Goal: Navigation & Orientation: Find specific page/section

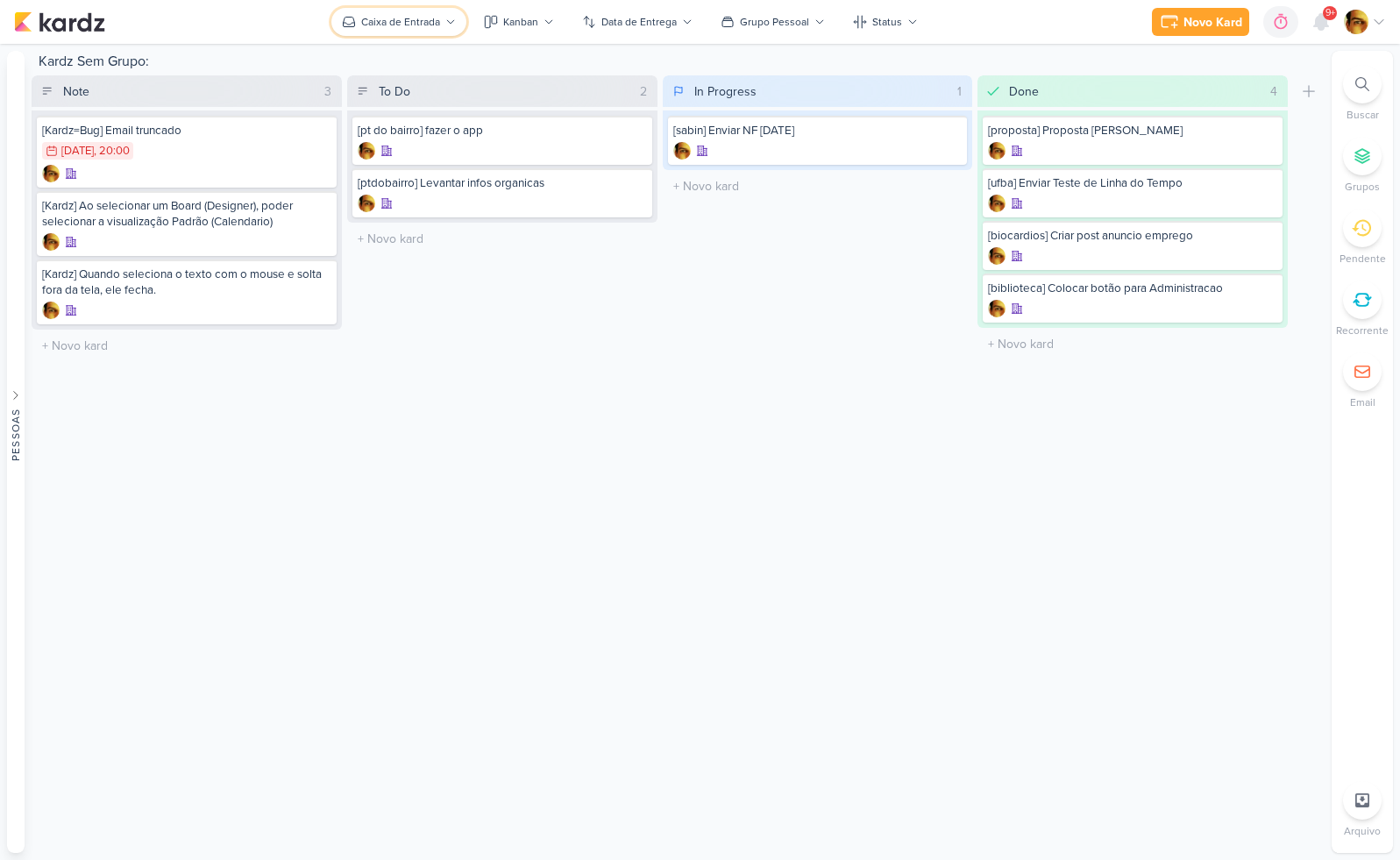
click at [412, 30] on button "Caixa de Entrada" at bounding box center [398, 21] width 135 height 28
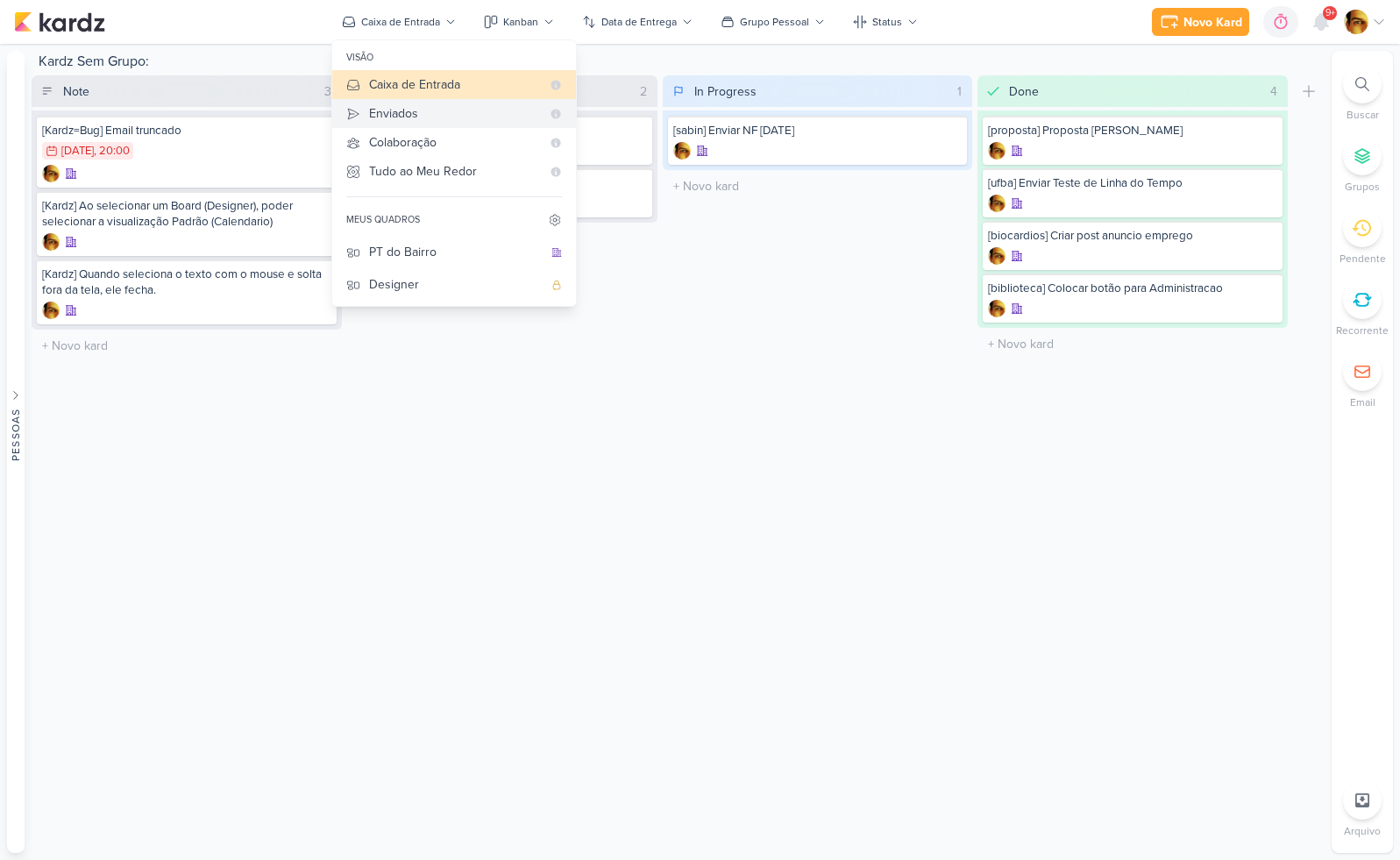
click at [408, 107] on div "Enviados" at bounding box center [455, 113] width 172 height 18
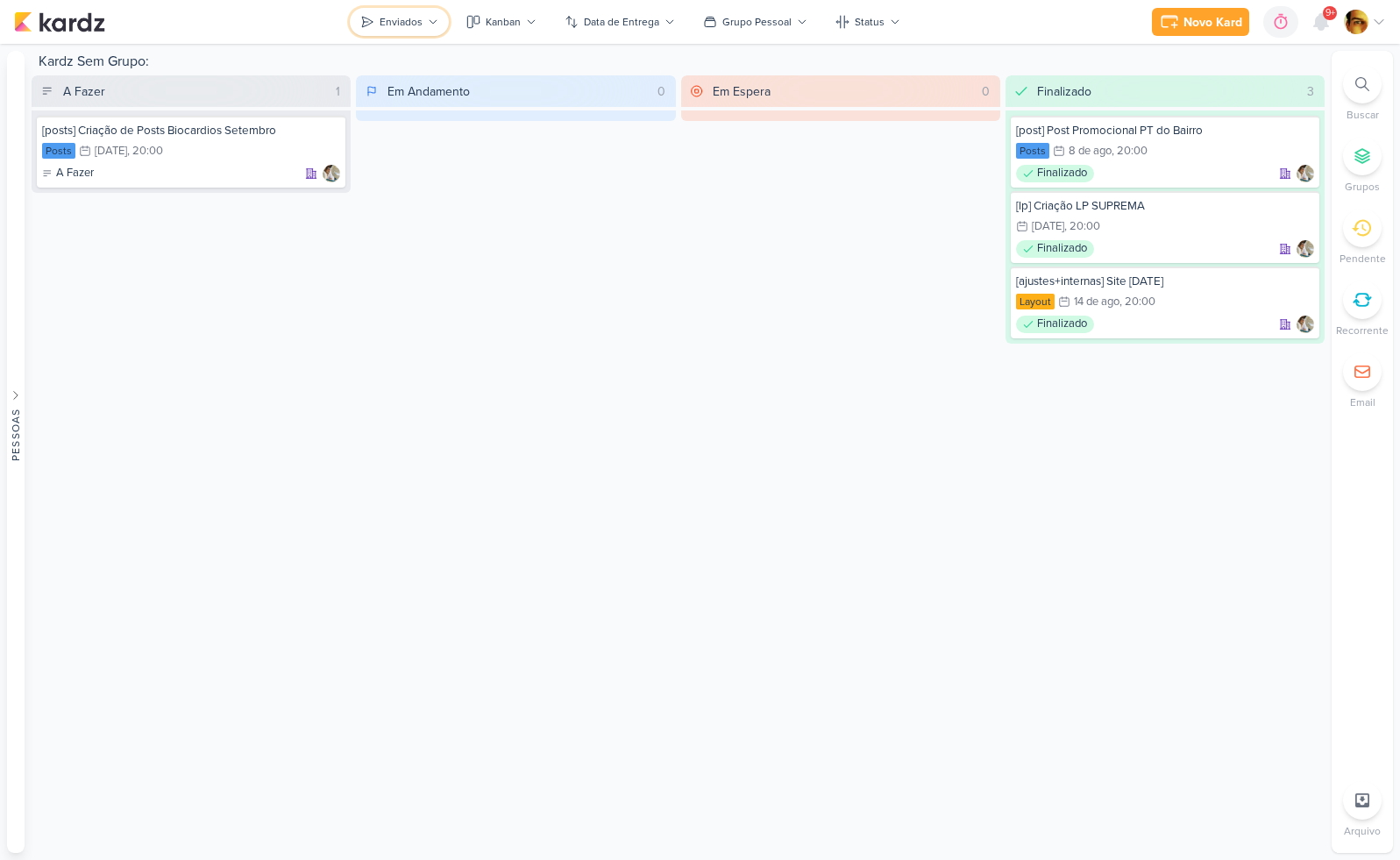
click at [400, 32] on button "Enviados" at bounding box center [399, 21] width 99 height 28
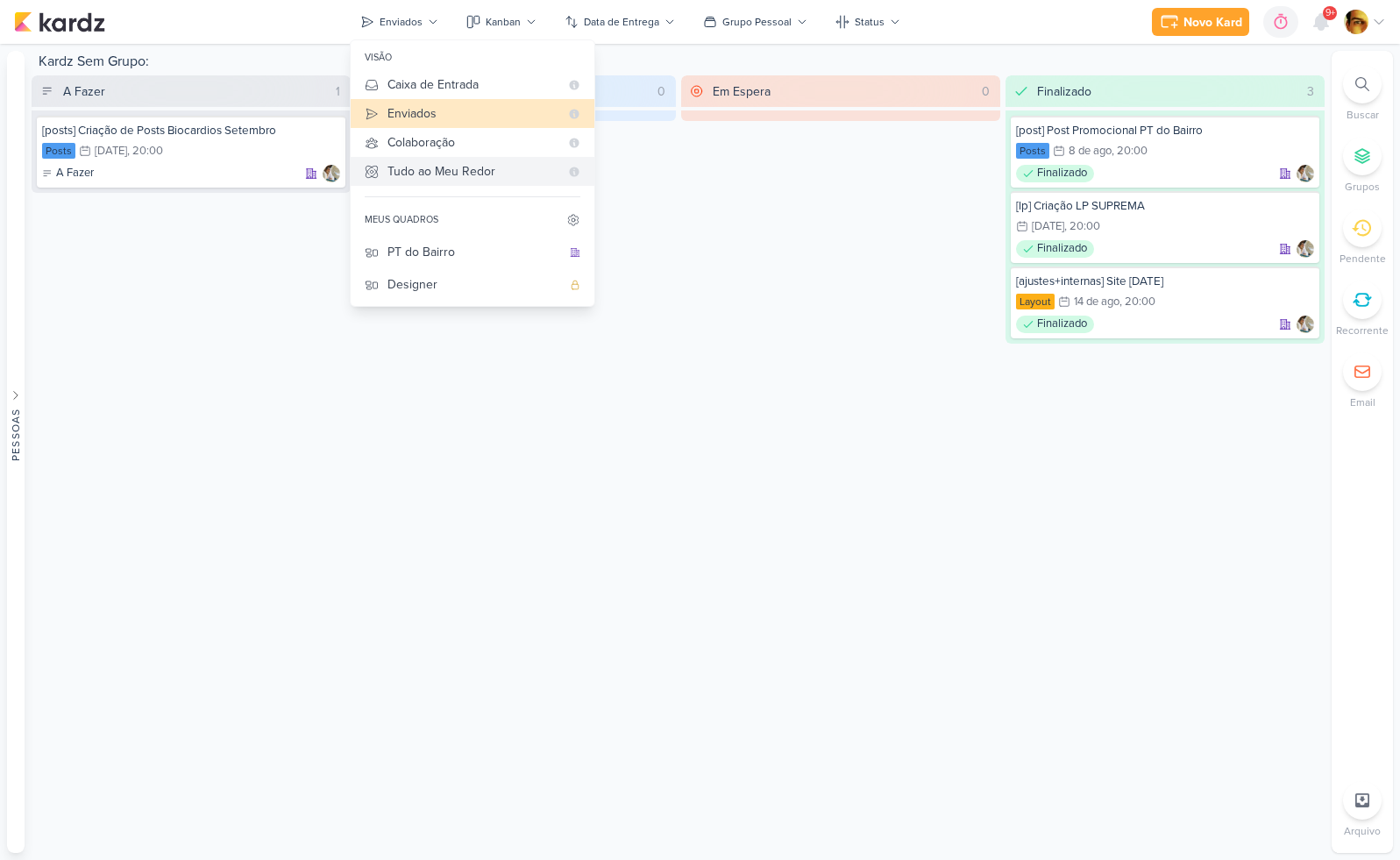
click at [405, 169] on div "Tudo ao Meu Redor" at bounding box center [473, 171] width 172 height 18
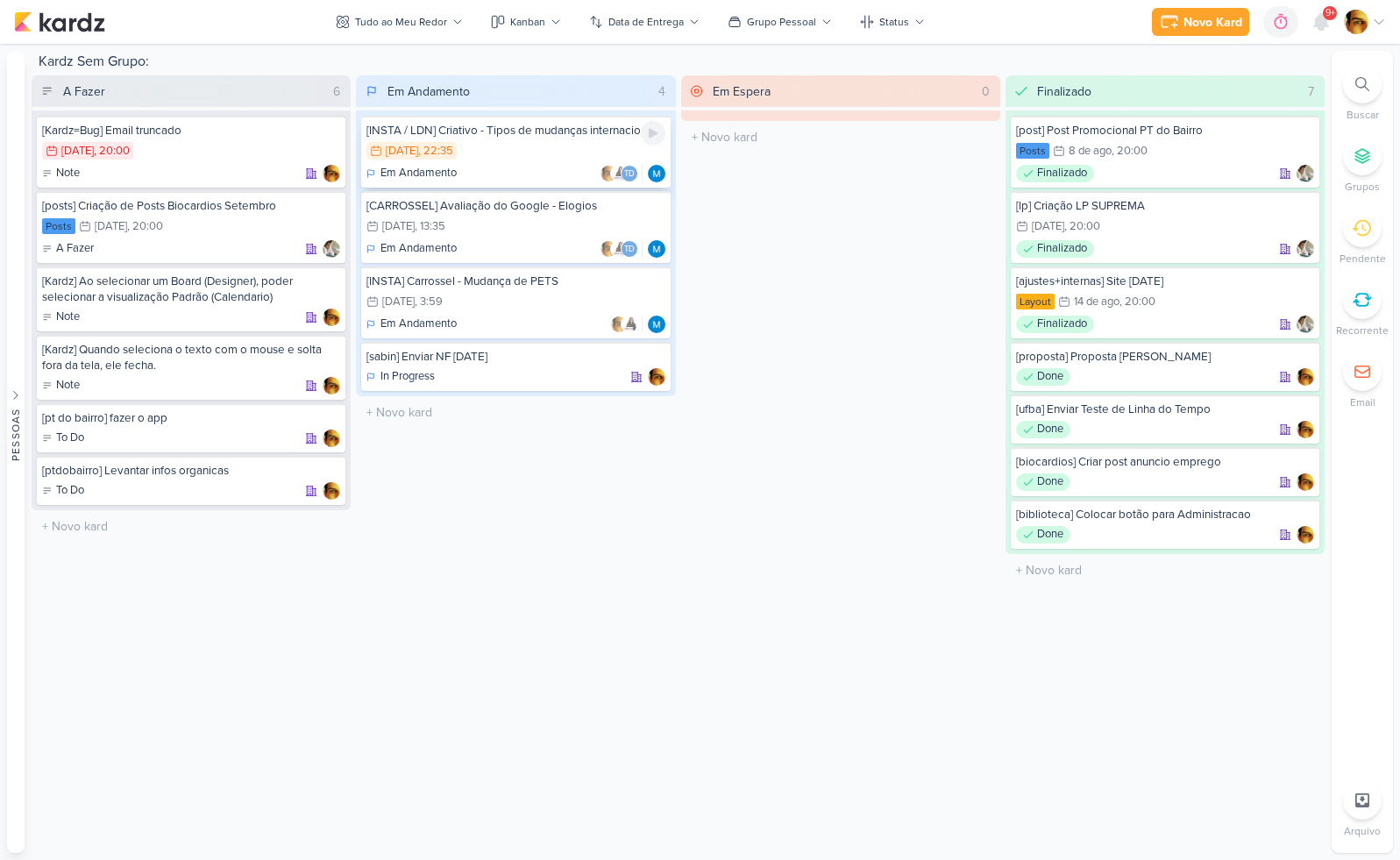
click at [518, 162] on div "12/8 [DATE] 22:35" at bounding box center [516, 152] width 298 height 19
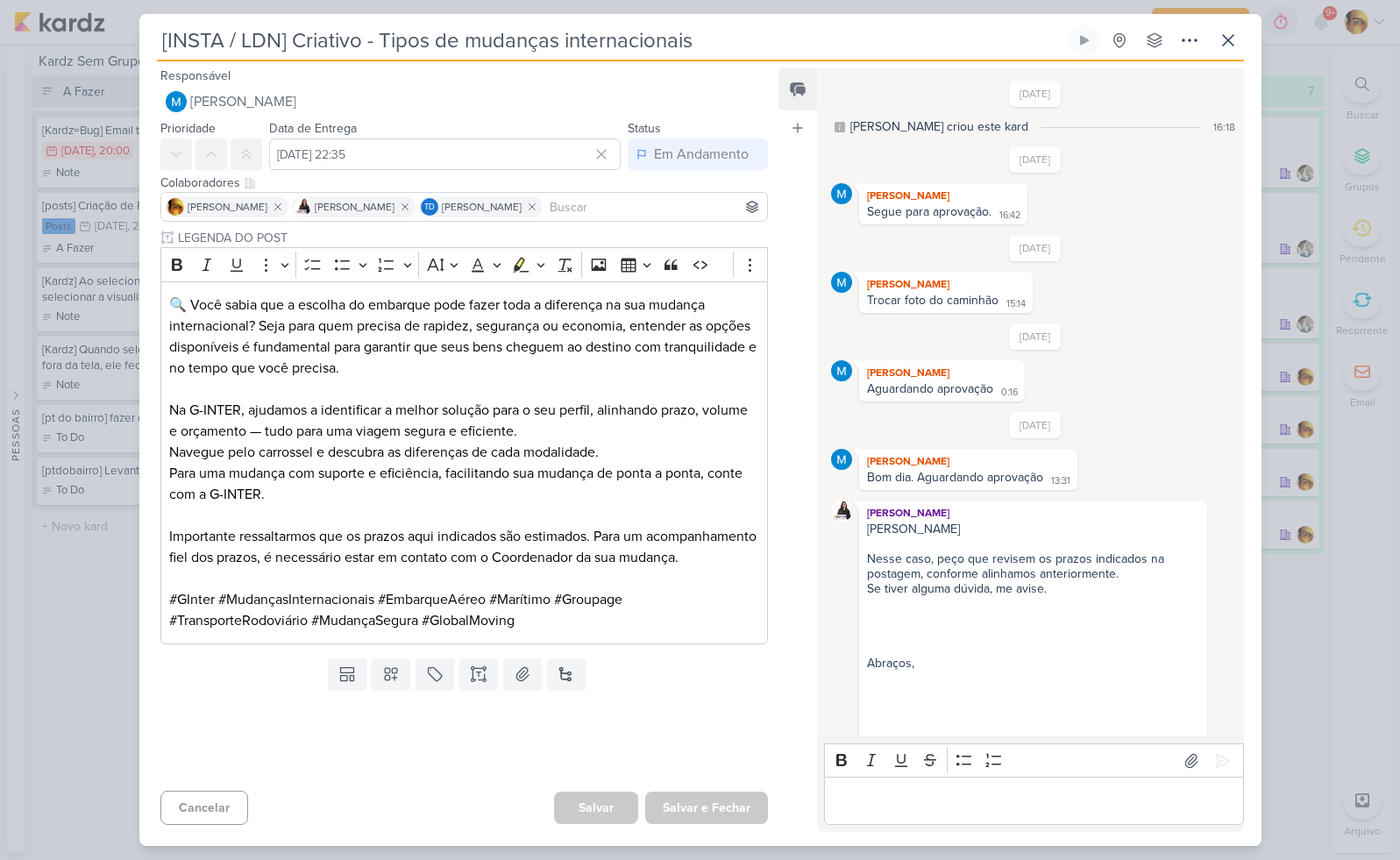
scroll to position [954, 0]
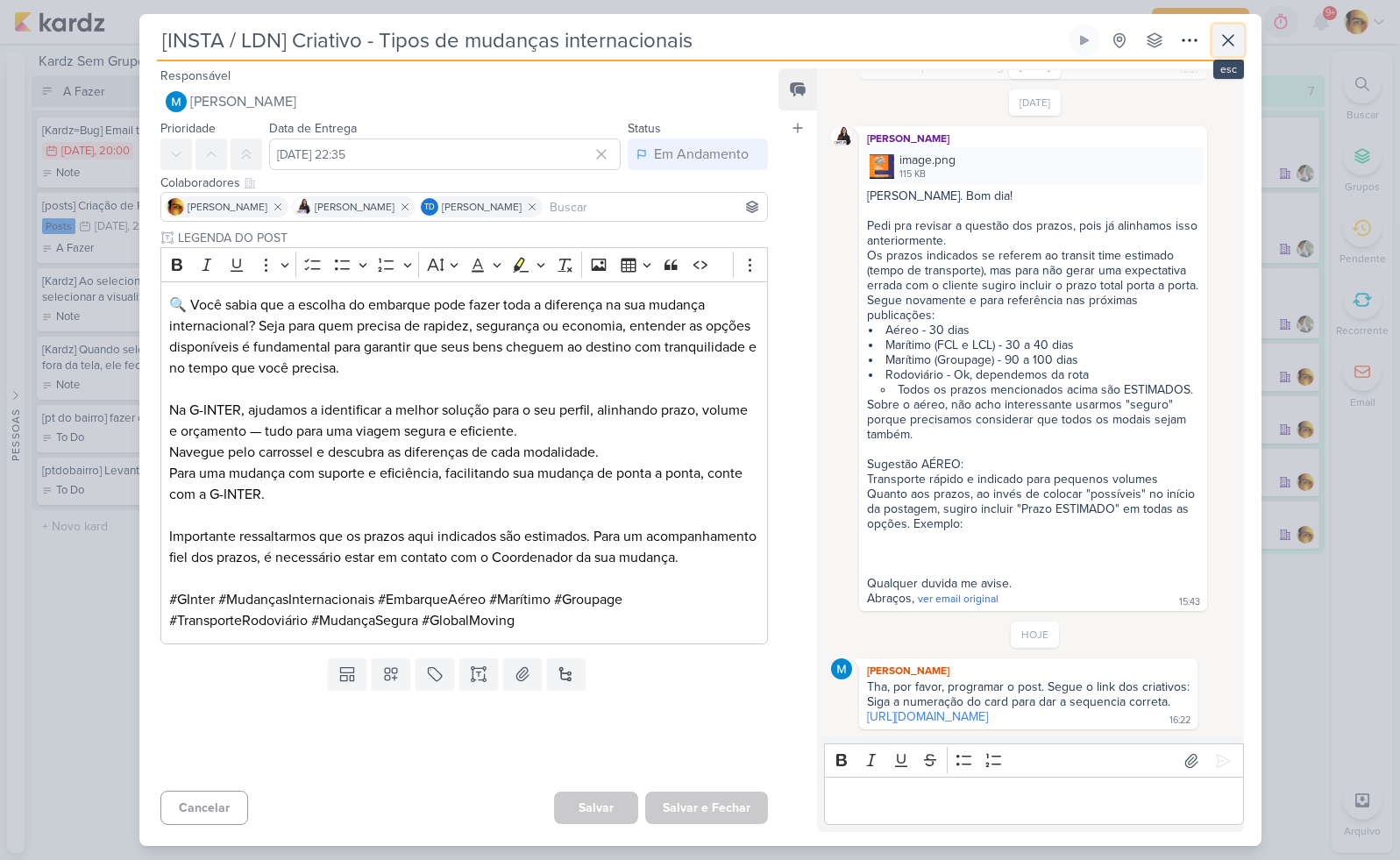
click at [1224, 47] on icon at bounding box center [1229, 41] width 21 height 21
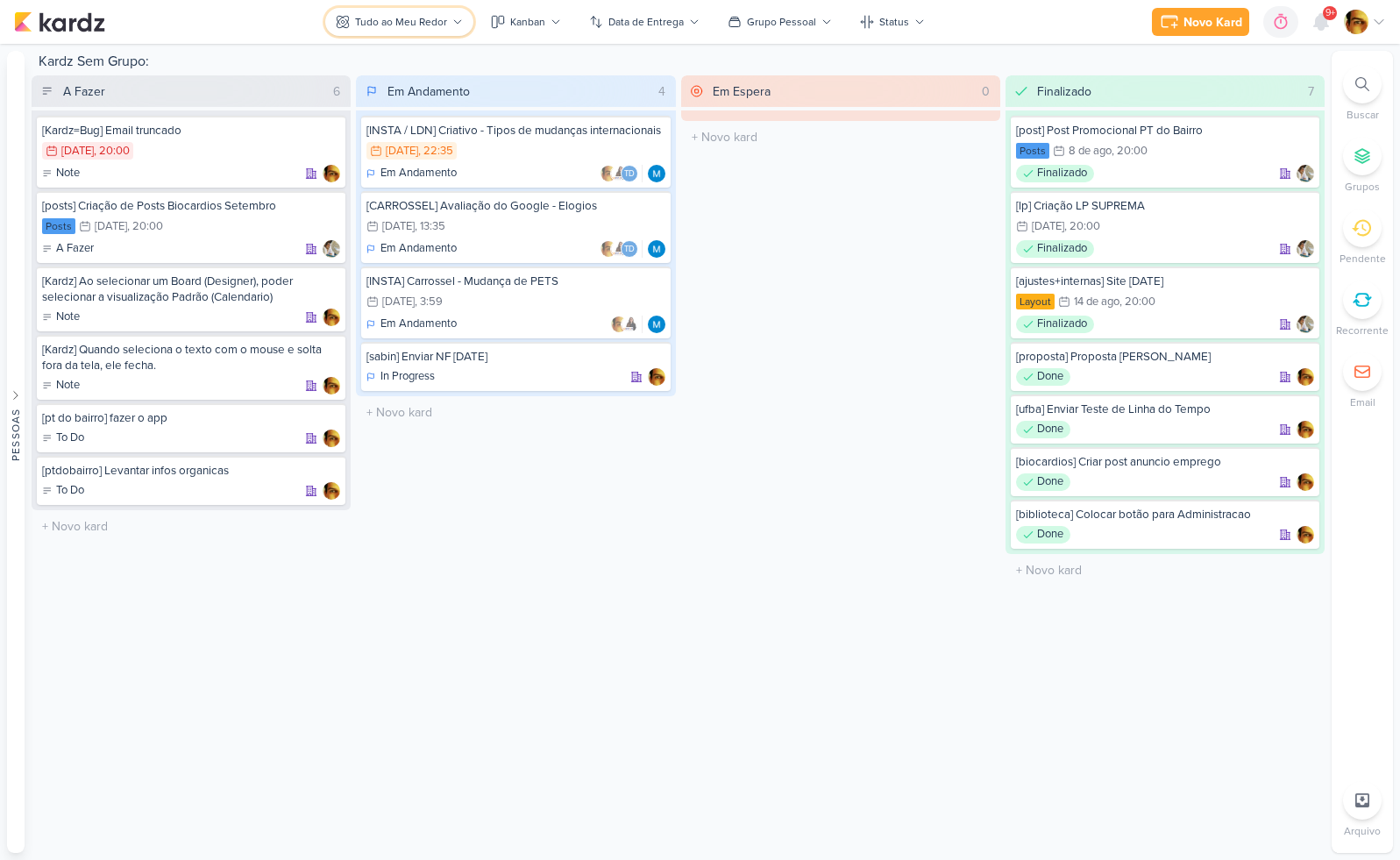
click at [393, 16] on div "Tudo ao Meu Redor" at bounding box center [401, 21] width 92 height 15
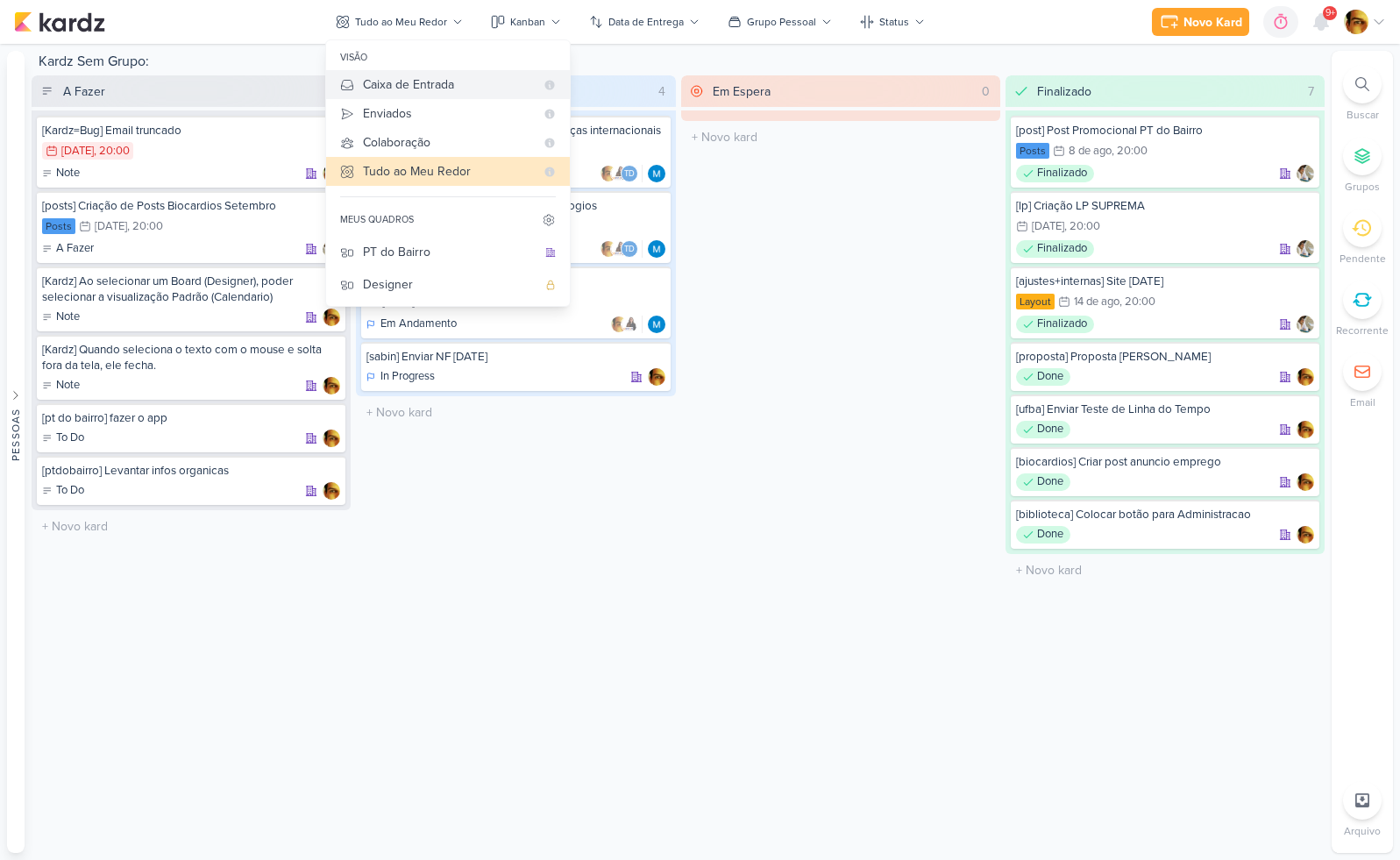
click at [395, 79] on div "Caixa de Entrada" at bounding box center [449, 84] width 172 height 18
